Goal: Transaction & Acquisition: Purchase product/service

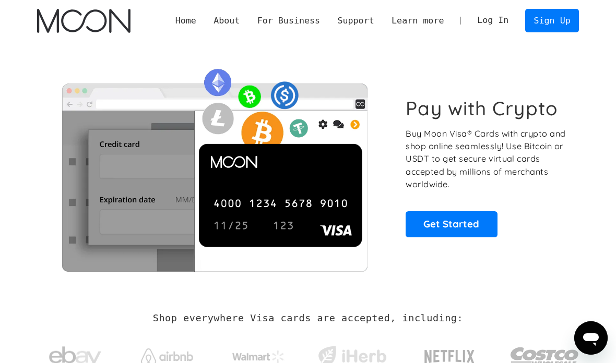
click at [478, 217] on link "Get Started" at bounding box center [451, 225] width 91 height 26
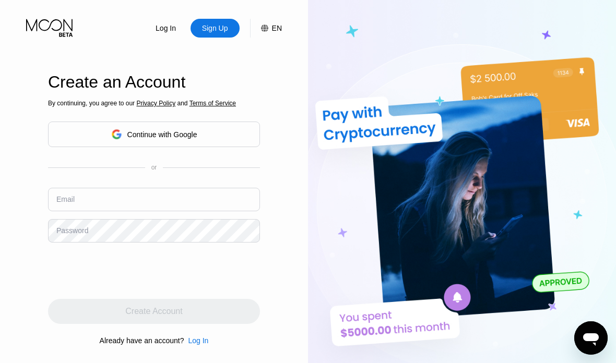
click at [120, 140] on icon at bounding box center [116, 134] width 11 height 11
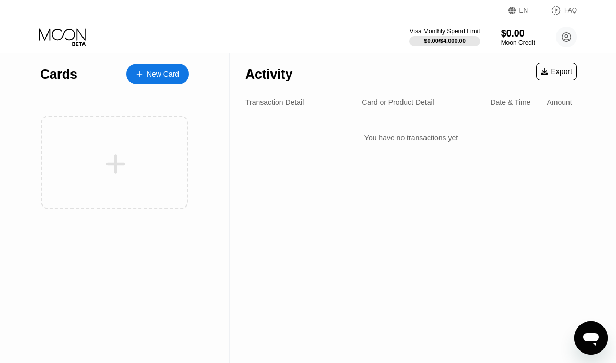
click at [152, 76] on div "New Card" at bounding box center [163, 74] width 32 height 9
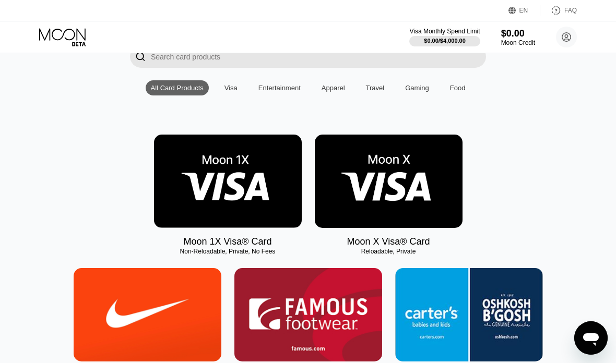
scroll to position [63, 0]
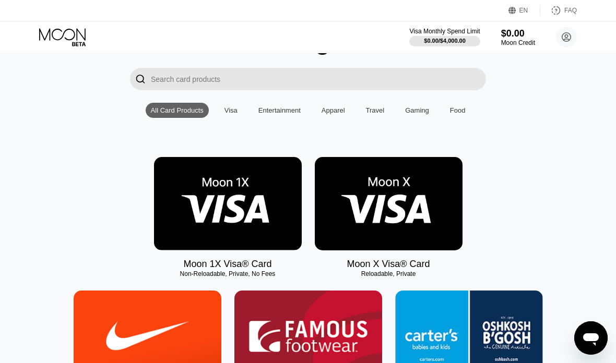
click at [431, 193] on img at bounding box center [389, 203] width 148 height 93
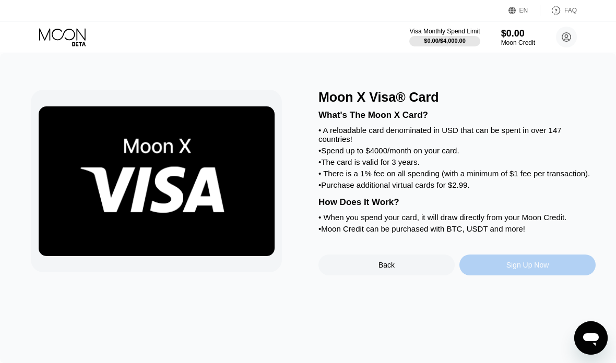
click at [553, 276] on div "Sign Up Now" at bounding box center [528, 265] width 136 height 21
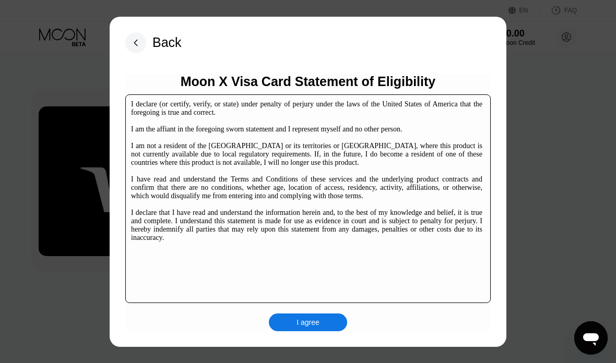
click at [318, 326] on div "I agree" at bounding box center [308, 322] width 23 height 9
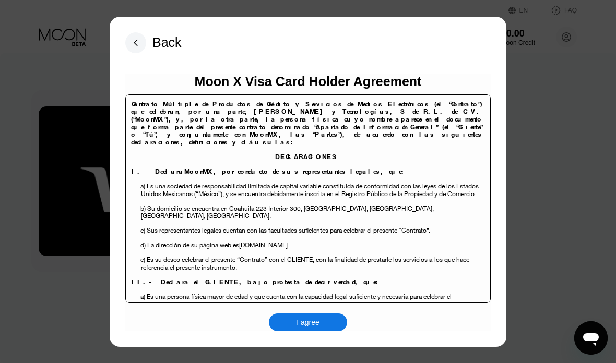
click at [327, 324] on div "I agree" at bounding box center [308, 323] width 78 height 18
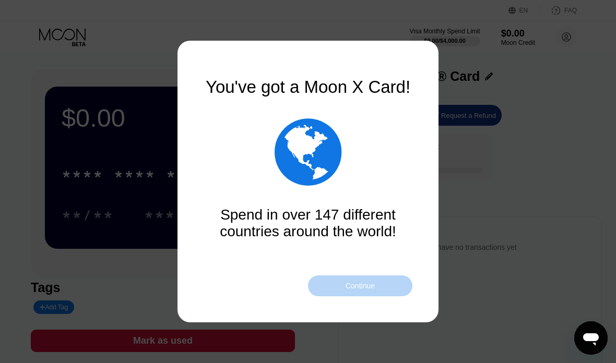
click at [383, 282] on div "Continue" at bounding box center [360, 286] width 104 height 21
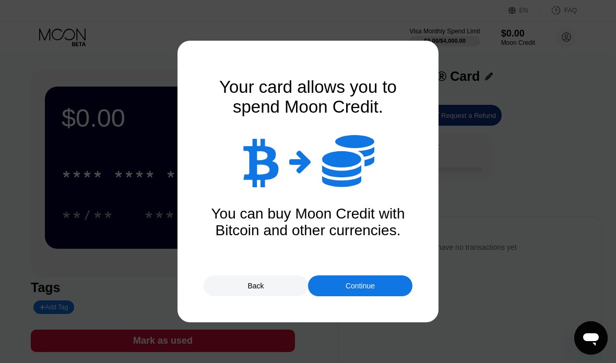
click at [387, 278] on div "Continue" at bounding box center [360, 286] width 104 height 21
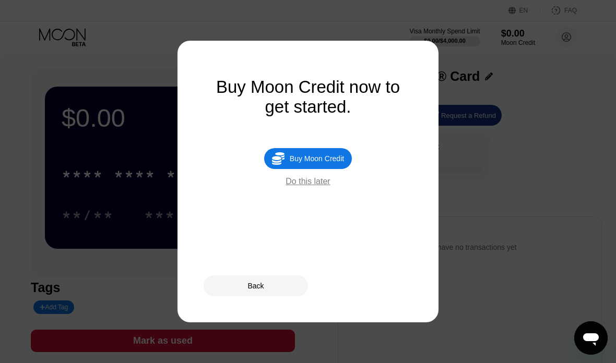
click at [307, 185] on div "Do this later" at bounding box center [308, 181] width 44 height 9
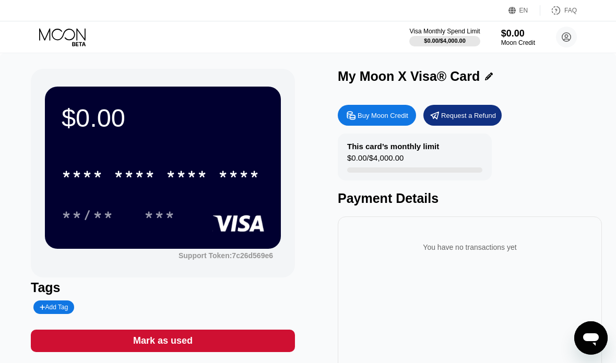
click at [210, 177] on div "* * * * * * * * * * * * ****" at bounding box center [160, 174] width 211 height 26
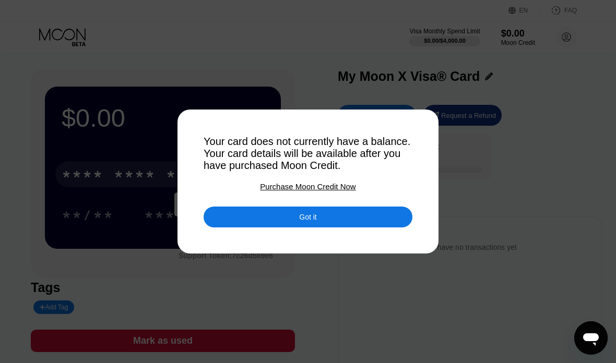
click at [380, 222] on div "Got it" at bounding box center [308, 217] width 209 height 21
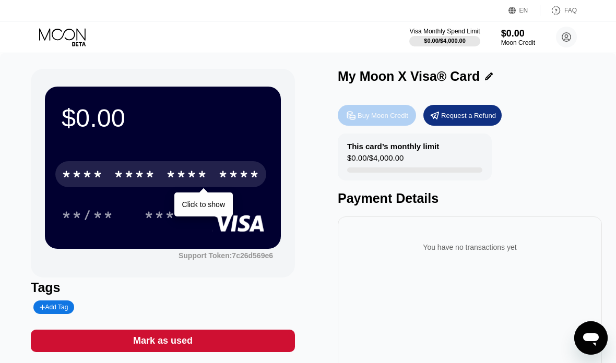
click at [376, 118] on div "Buy Moon Credit" at bounding box center [383, 115] width 51 height 9
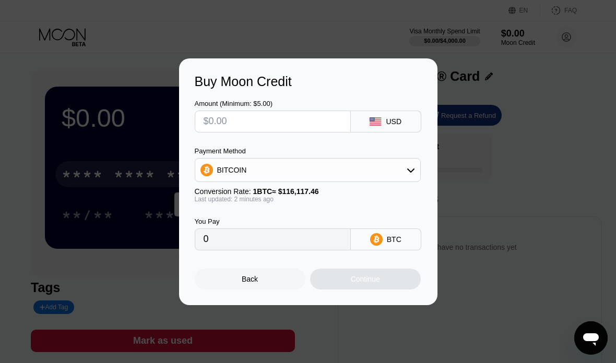
click at [462, 67] on div "Buy Moon Credit Amount (Minimum: $5.00) USD Payment Method BITCOIN Conversion R…" at bounding box center [308, 181] width 616 height 247
click at [273, 283] on div "Back" at bounding box center [250, 279] width 111 height 21
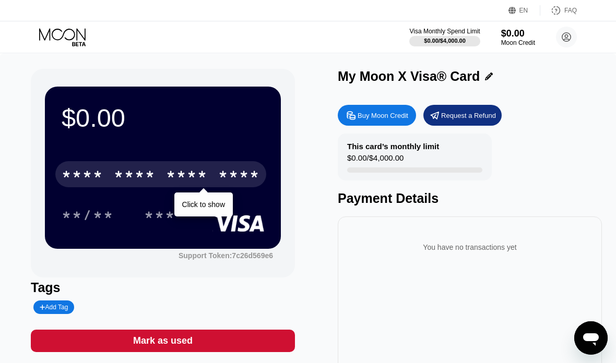
click at [205, 172] on div "* * * *" at bounding box center [187, 176] width 42 height 17
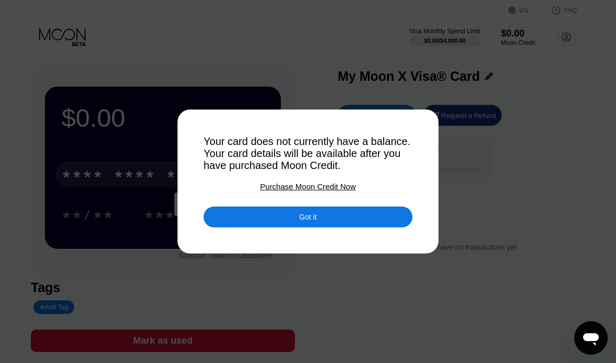
click at [379, 225] on div "Got it" at bounding box center [308, 217] width 209 height 21
